Goal: Task Accomplishment & Management: Use online tool/utility

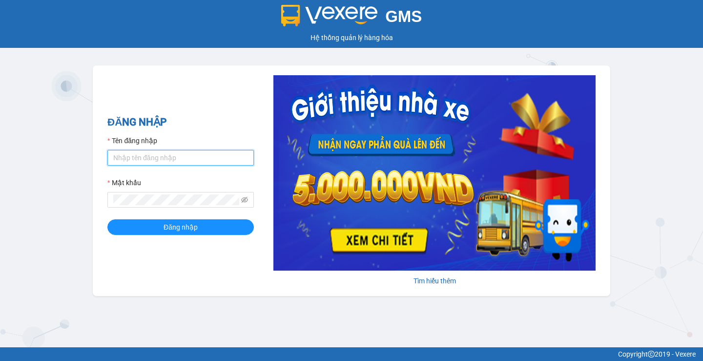
click at [197, 157] on input "Tên đăng nhập" at bounding box center [180, 158] width 146 height 16
type input "haonhn.petrobp"
click at [187, 191] on div "Mật khẩu" at bounding box center [180, 184] width 146 height 15
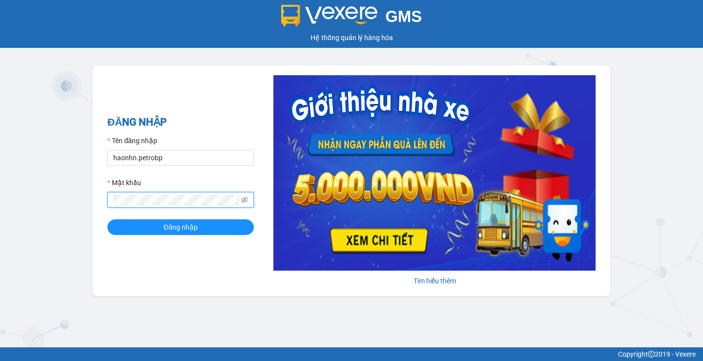
click at [107, 219] on button "Đăng nhập" at bounding box center [180, 227] width 146 height 16
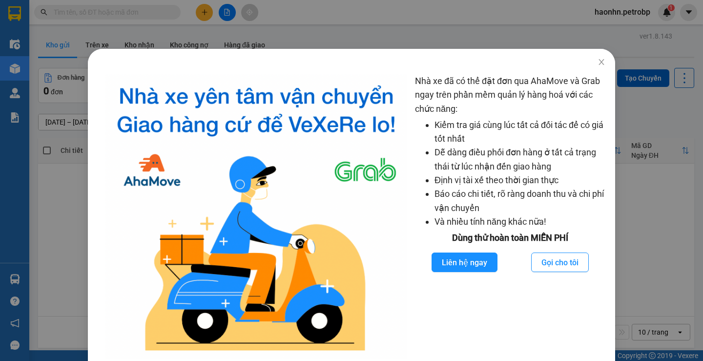
click at [364, 9] on div "Nhà xe đã có thể đặt đơn qua AhaMove và Grab ngay trên phần mềm quản lý hàng ho…" at bounding box center [351, 180] width 703 height 361
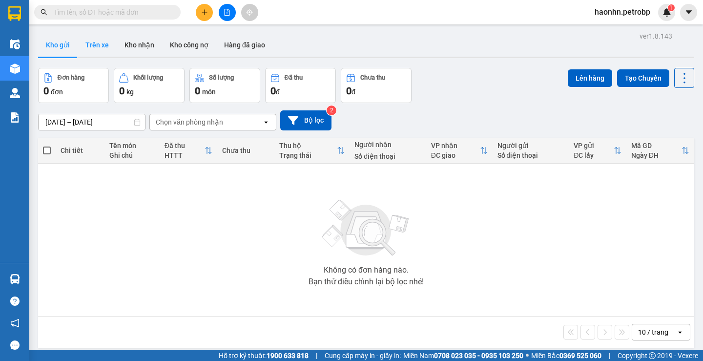
click at [108, 42] on button "Trên xe" at bounding box center [97, 44] width 39 height 23
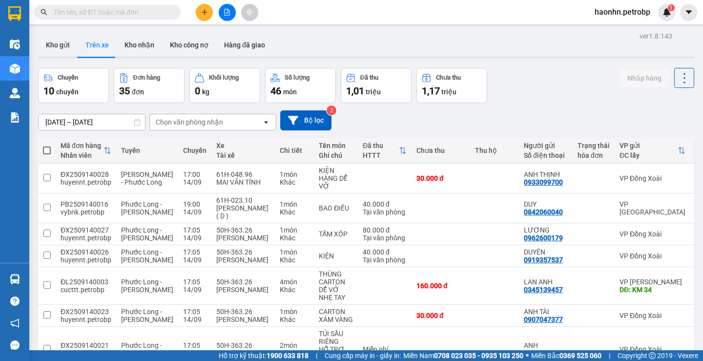
click at [190, 126] on div "Chọn văn phòng nhận" at bounding box center [189, 122] width 67 height 10
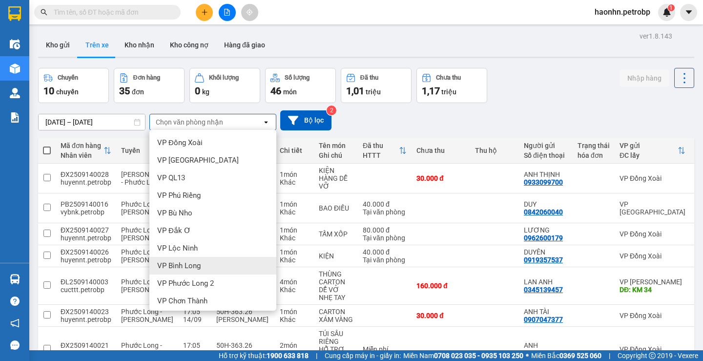
click at [197, 261] on div "VP Bình Long" at bounding box center [212, 266] width 127 height 18
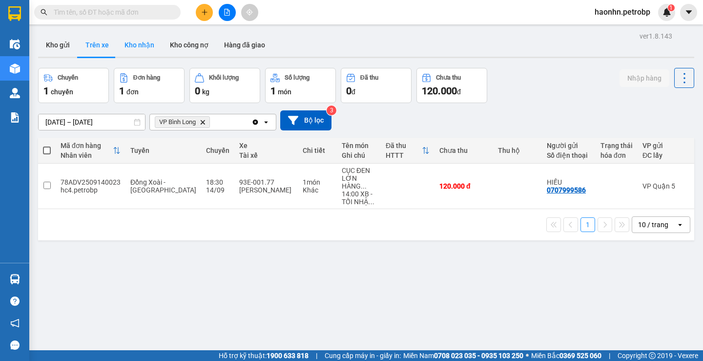
click at [151, 48] on button "Kho nhận" at bounding box center [139, 44] width 45 height 23
type input "12/09/2025 – 14/09/2025"
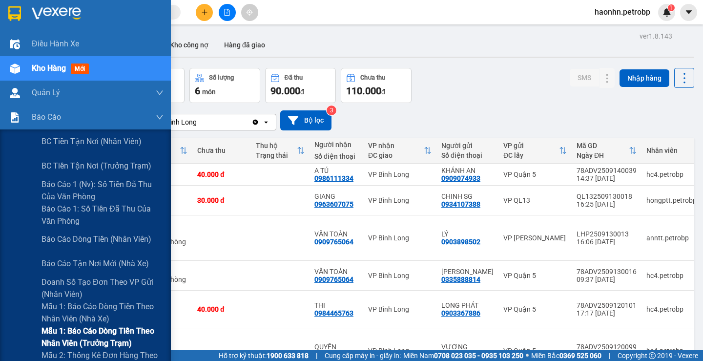
drag, startPoint x: 121, startPoint y: 348, endPoint x: 121, endPoint y: 338, distance: 10.3
click at [121, 338] on div "BC tiền tận nơi (nhân viên) BC tiền tận nơi (trưởng trạm) Báo cáo 1 (nv): Số ti…" at bounding box center [85, 300] width 171 height 342
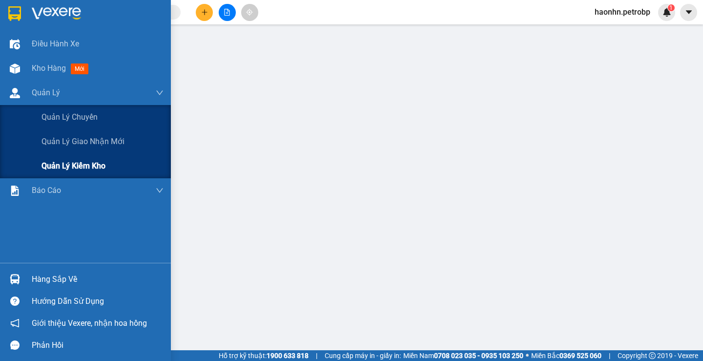
drag, startPoint x: 160, startPoint y: 157, endPoint x: 168, endPoint y: 161, distance: 9.2
click at [168, 161] on div "Quản lý kiểm kho" at bounding box center [85, 166] width 171 height 24
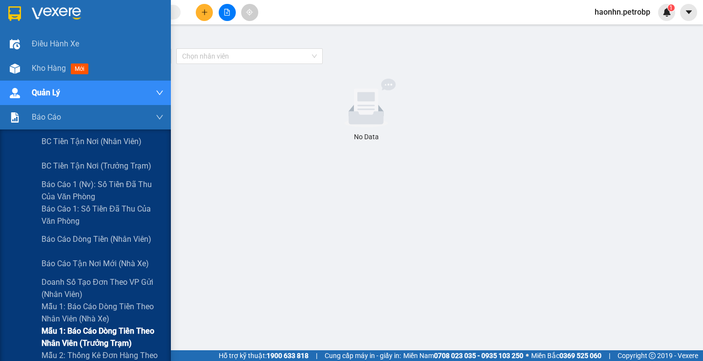
click at [96, 334] on span "Mẫu 1: Báo cáo dòng tiền theo nhân viên (trưởng trạm)" at bounding box center [102, 337] width 122 height 24
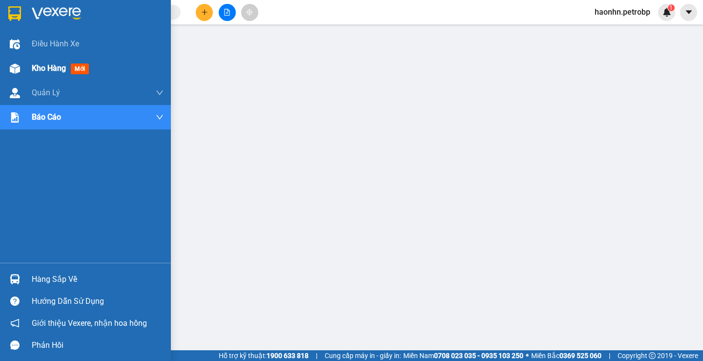
click at [26, 77] on div "Kho hàng mới" at bounding box center [85, 68] width 171 height 24
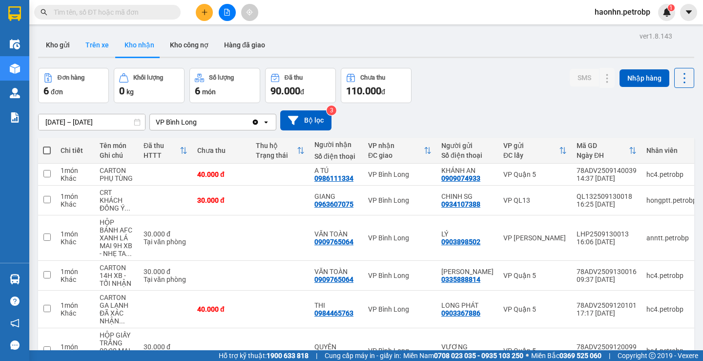
click at [102, 49] on button "Trên xe" at bounding box center [97, 44] width 39 height 23
type input "14/09/2025 – 14/09/2025"
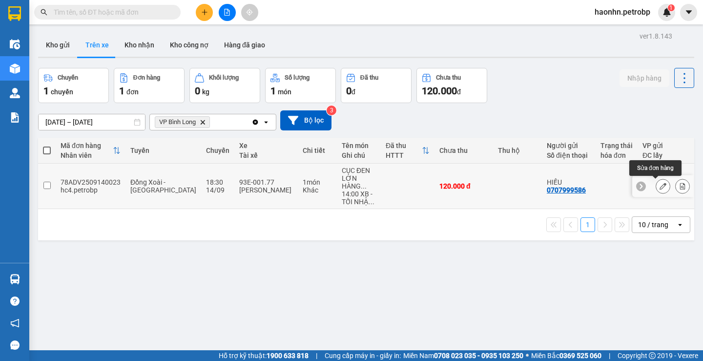
click at [661, 190] on button at bounding box center [663, 186] width 14 height 17
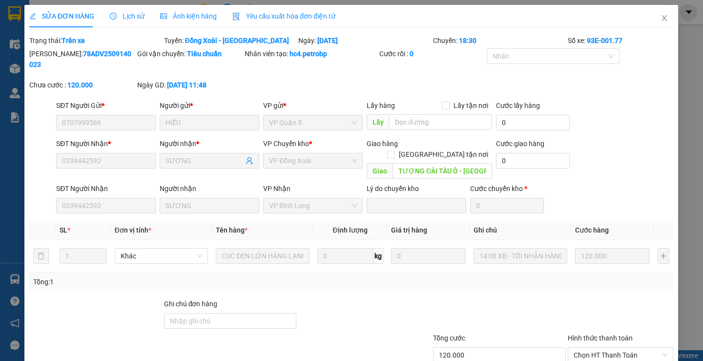
type input "0707999586"
type input "HIẾU"
type input "0339442592"
type input "SƯƠNG"
type input "TƯỢNG ĐÀI TÀU Ô - TÂN KHAI"
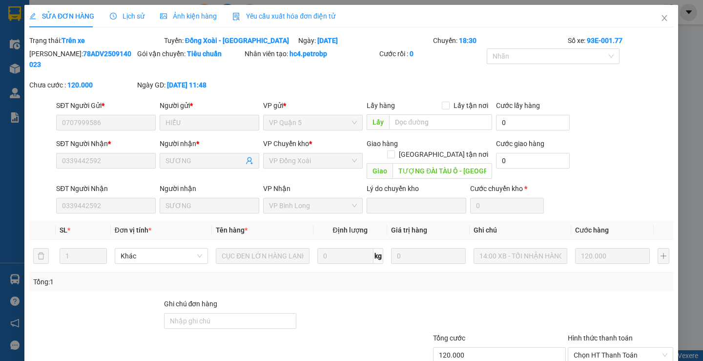
type input "120.000"
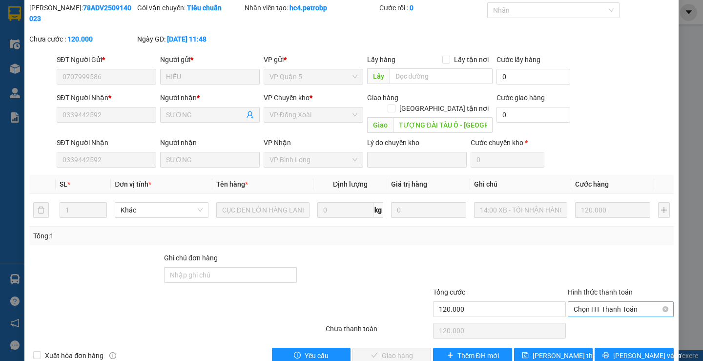
click at [620, 302] on span "Chọn HT Thanh Toán" at bounding box center [620, 309] width 94 height 15
click at [606, 313] on div "Tại văn phòng" at bounding box center [614, 307] width 104 height 16
type input "0"
click at [412, 347] on button "Lưu và Giao hàng" at bounding box center [391, 355] width 79 height 16
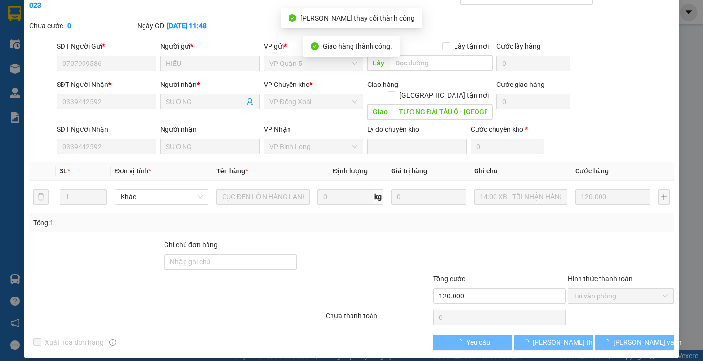
scroll to position [0, 0]
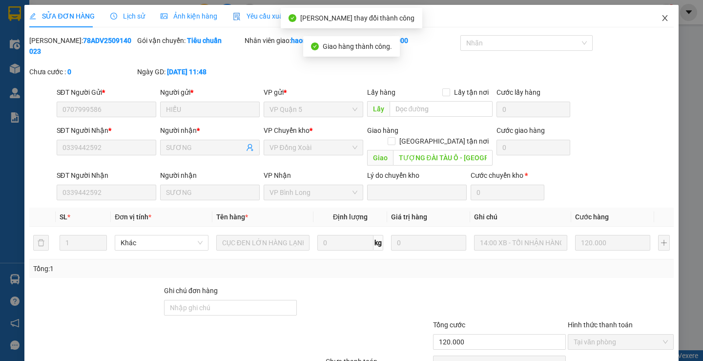
click at [661, 17] on icon "close" at bounding box center [665, 18] width 8 height 8
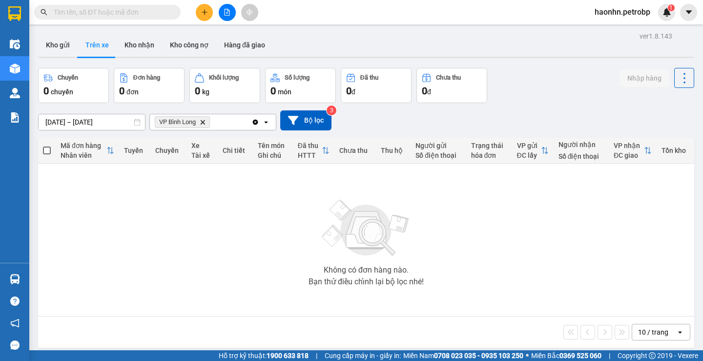
click at [626, 12] on span "haonhn.petrobp" at bounding box center [622, 12] width 71 height 12
click at [616, 24] on li "Đăng xuất" at bounding box center [621, 30] width 73 height 16
